Goal: Navigation & Orientation: Find specific page/section

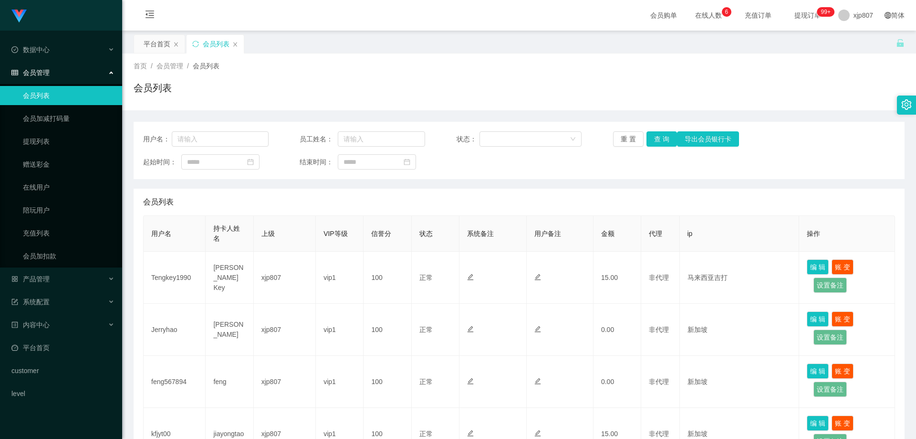
scroll to position [48, 0]
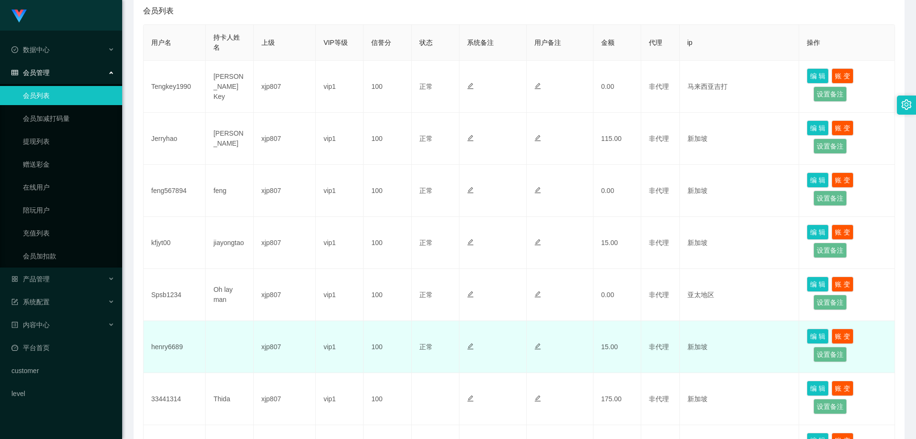
scroll to position [239, 0]
